Goal: Transaction & Acquisition: Purchase product/service

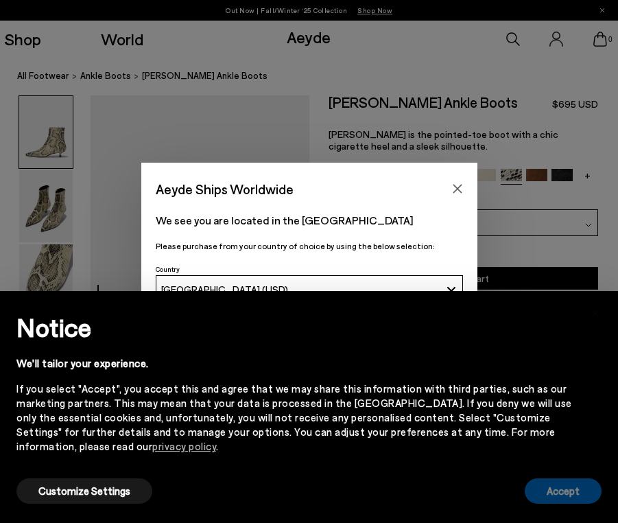
click at [570, 478] on button "Accept" at bounding box center [563, 490] width 77 height 25
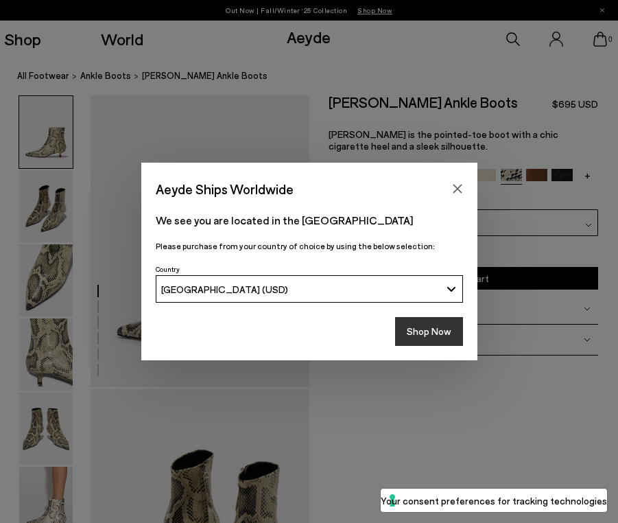
click at [405, 323] on button "Shop Now" at bounding box center [429, 331] width 68 height 29
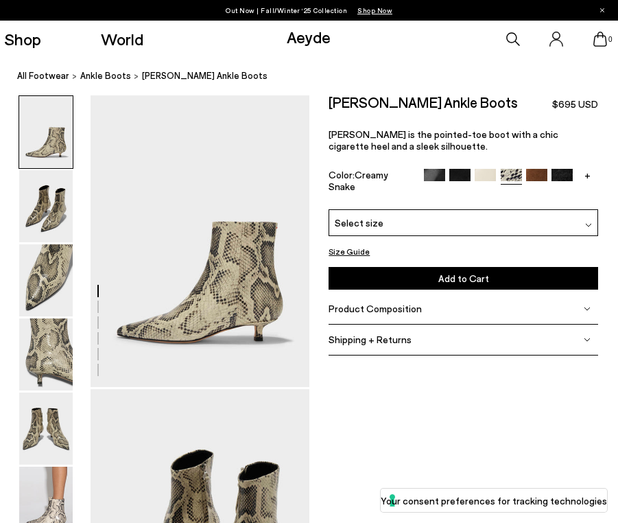
click at [514, 38] on icon at bounding box center [513, 39] width 14 height 14
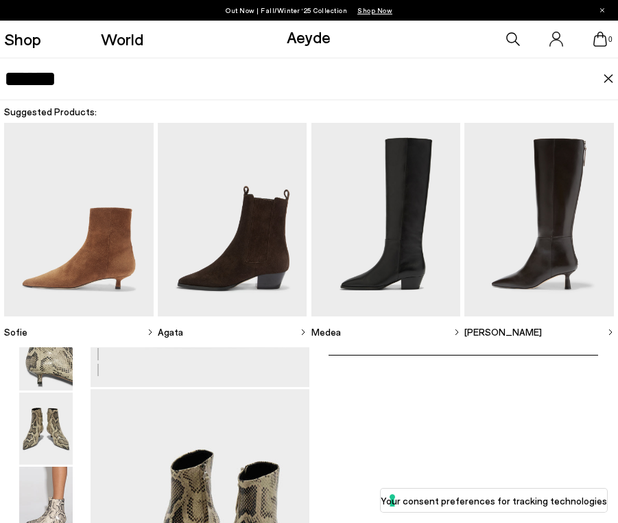
type input "******"
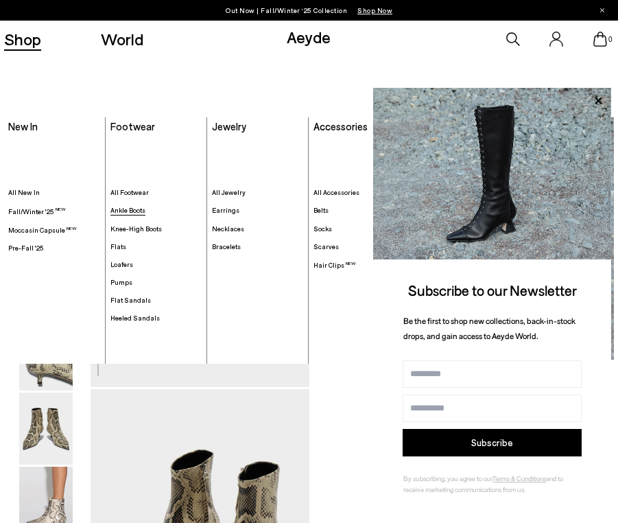
click at [128, 213] on span "Ankle Boots" at bounding box center [127, 210] width 35 height 8
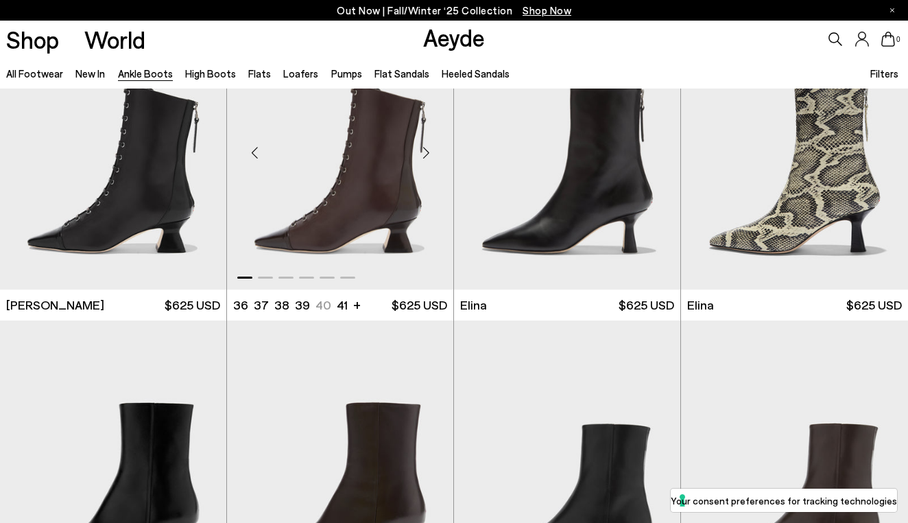
scroll to position [84, 0]
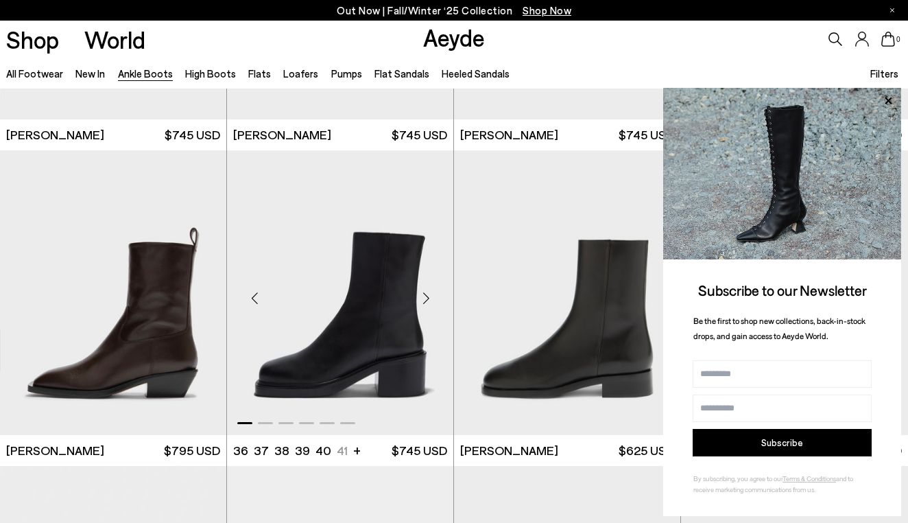
scroll to position [4165, 0]
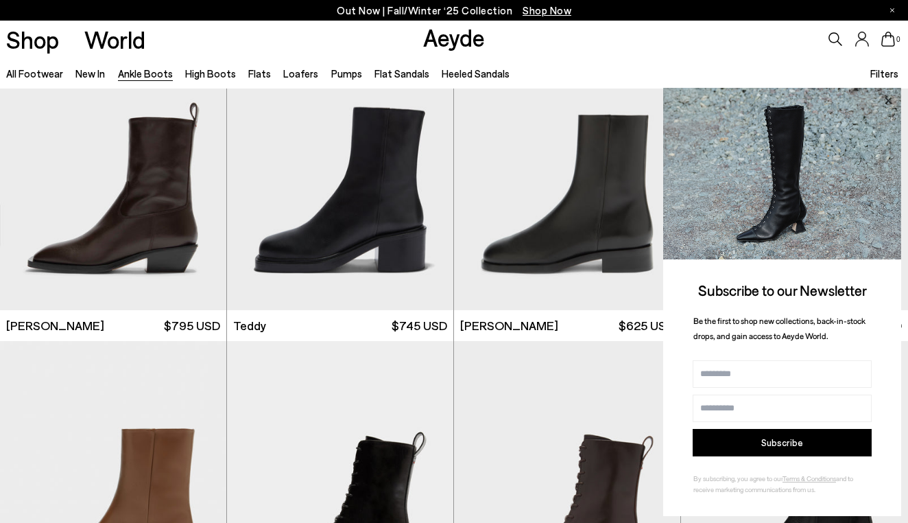
click at [618, 104] on icon at bounding box center [888, 101] width 18 height 18
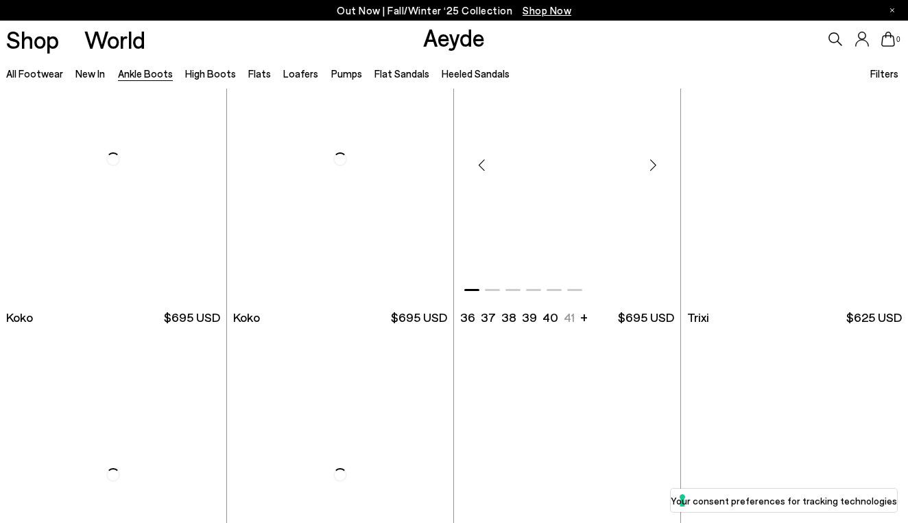
scroll to position [6063, 0]
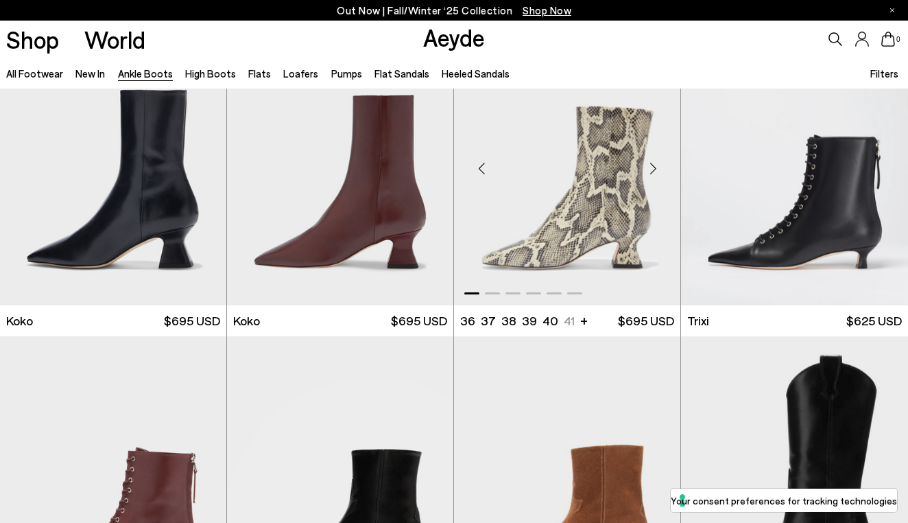
click at [618, 170] on div "Next slide" at bounding box center [652, 167] width 41 height 41
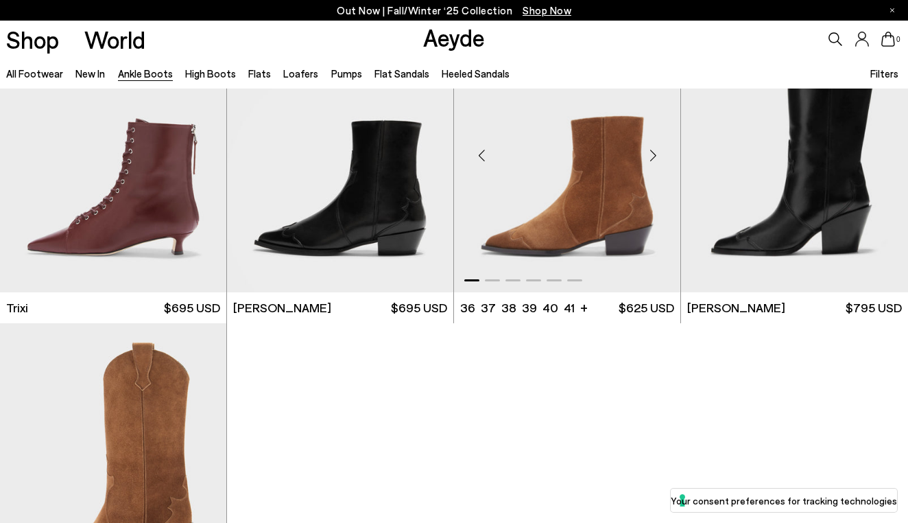
scroll to position [6391, 0]
click at [429, 159] on div "Next slide" at bounding box center [425, 154] width 41 height 41
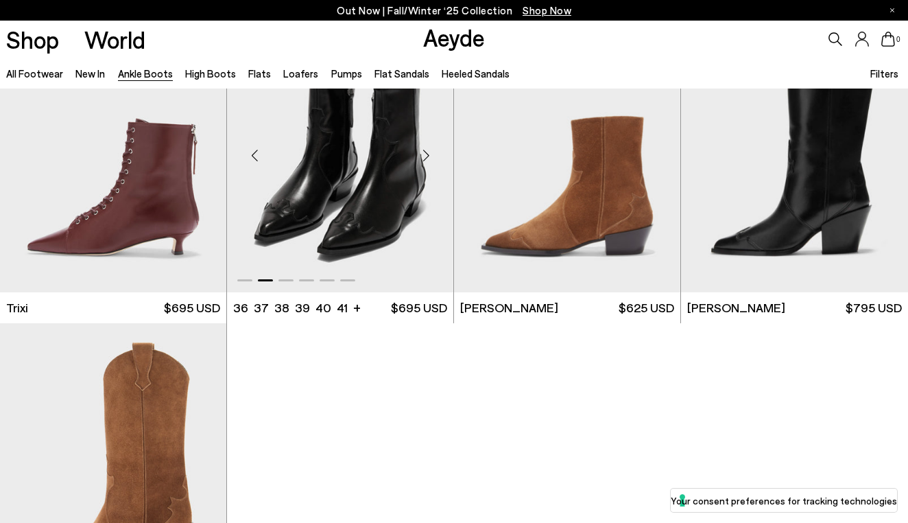
click at [429, 159] on div "Next slide" at bounding box center [425, 154] width 41 height 41
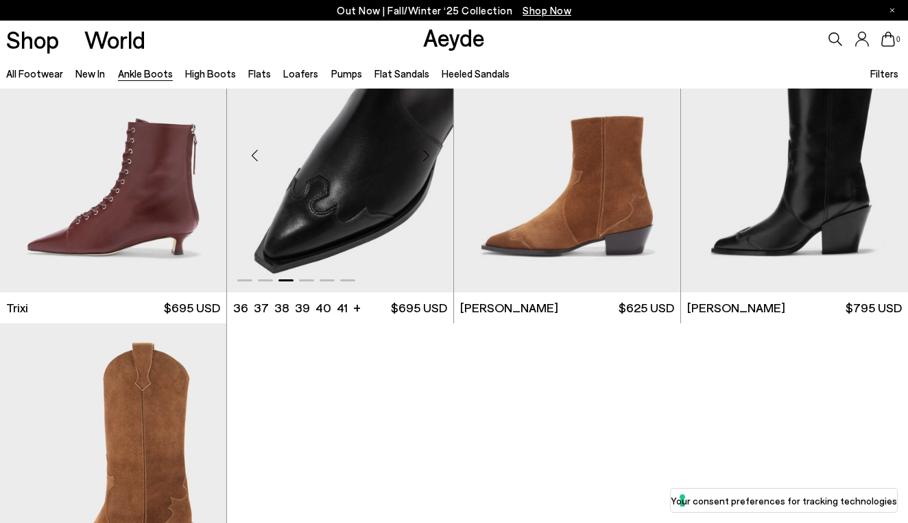
click at [429, 159] on div "Next slide" at bounding box center [425, 154] width 41 height 41
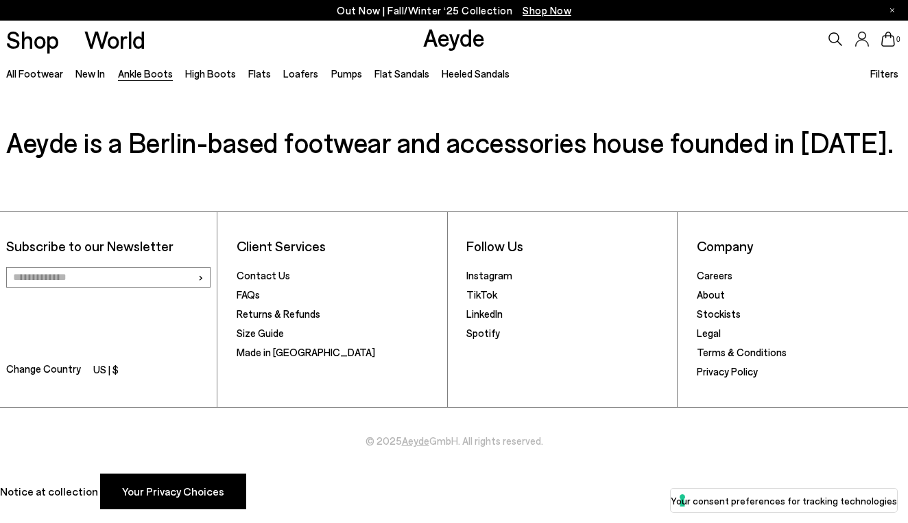
scroll to position [6980, 0]
